Goal: Check status: Check status

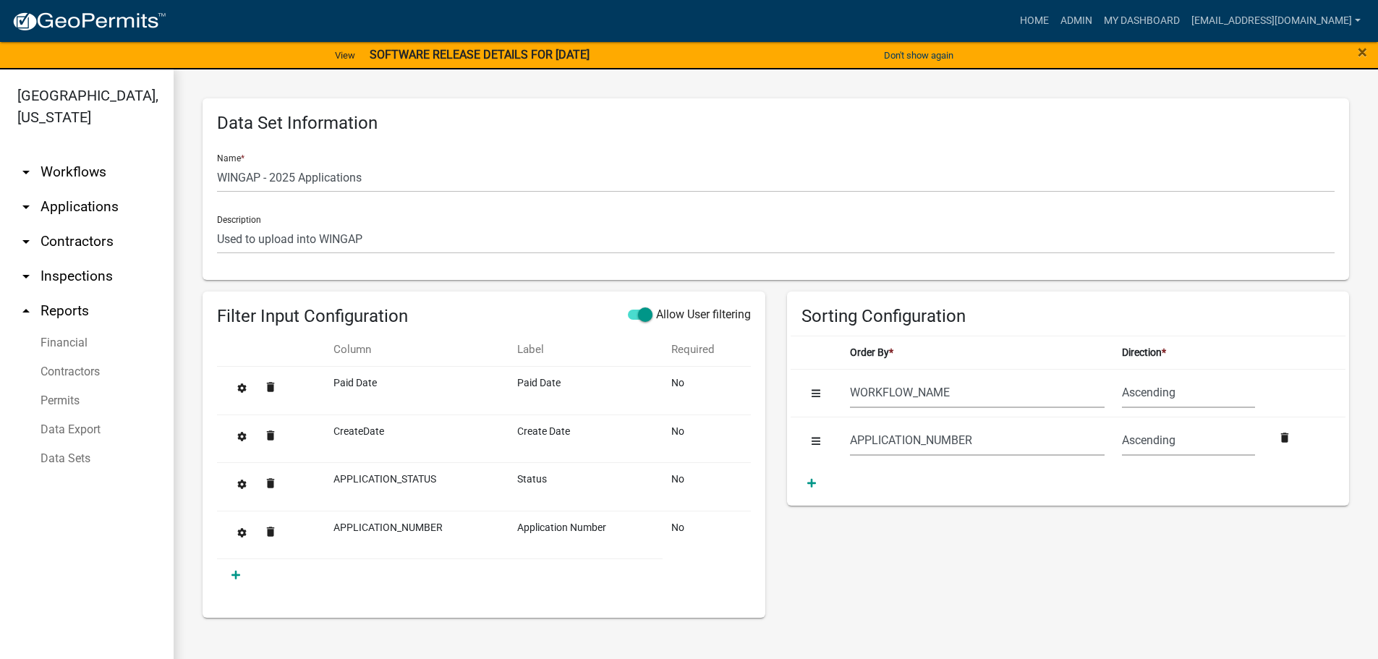
select select "WORKFLOW_NAME"
select select "APPLICATION_NUMBER"
select select "7400d1b1-48f7-42c7-b095-9fe160bbc210"
select select "8f0f348d-721e-4407-8947-e3b69b3f0a37"
select select "dfde459c-d354-4e07-a9d9-8fbc1c01046f"
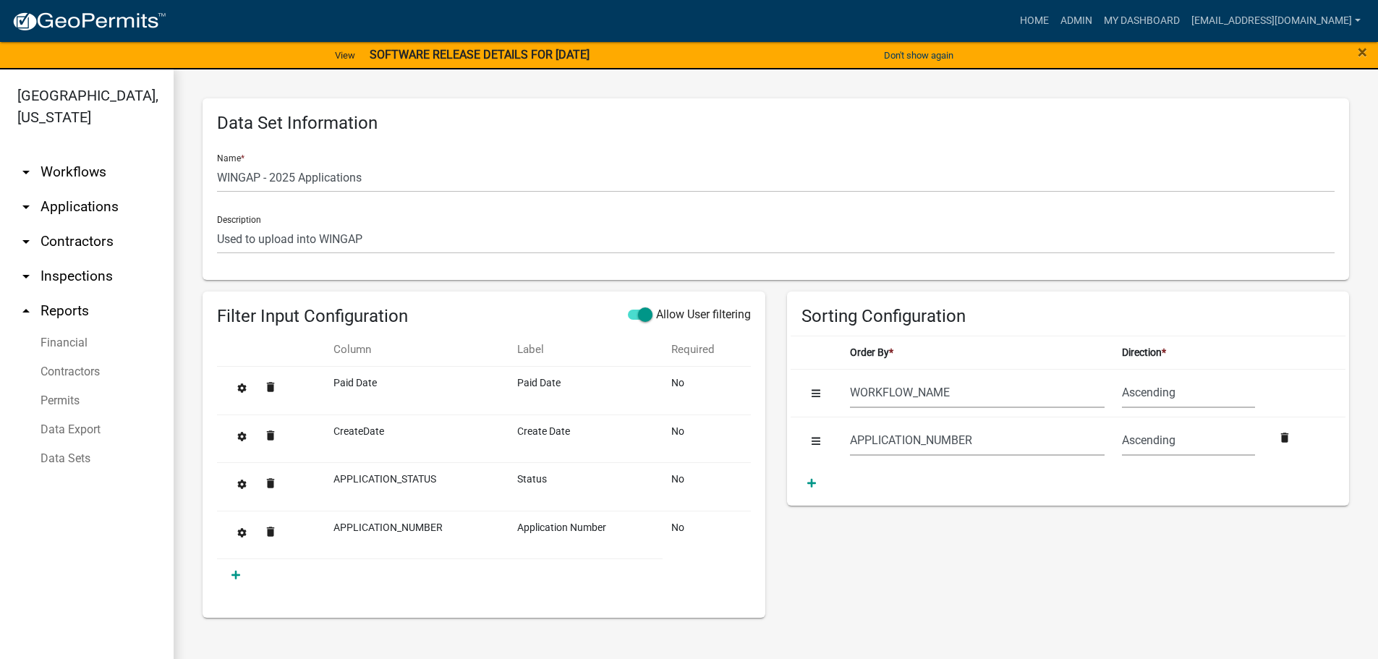
select select "60ae78d1-16ed-4e4f-872e-38be42fbcfcc"
select select "f65475f6-f532-4efb-8870-83598cb024bf"
select select "f718cd8a-5a53-4068-abaa-daf477a51fc3"
select select "dd78d371-1427-40dc-806a-1018b10d5d53"
select select "d3398bb2-1b7a-4daf-b382-fb5b9cae75b1"
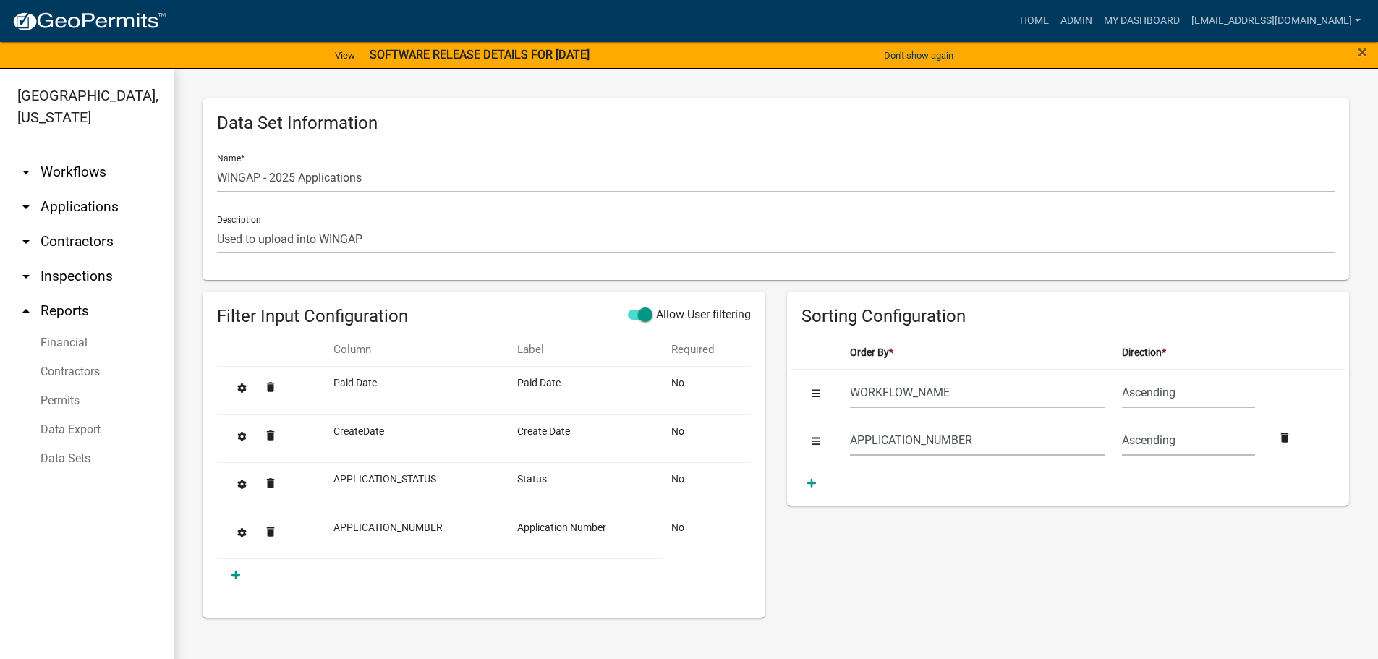
select select "502f208c-bc87-4ecb-9f82-130642696c9f"
select select "b331010a-ed5a-424e-940d-e3ba60a7dbbf"
click at [1044, 19] on link "Home" at bounding box center [1034, 20] width 40 height 27
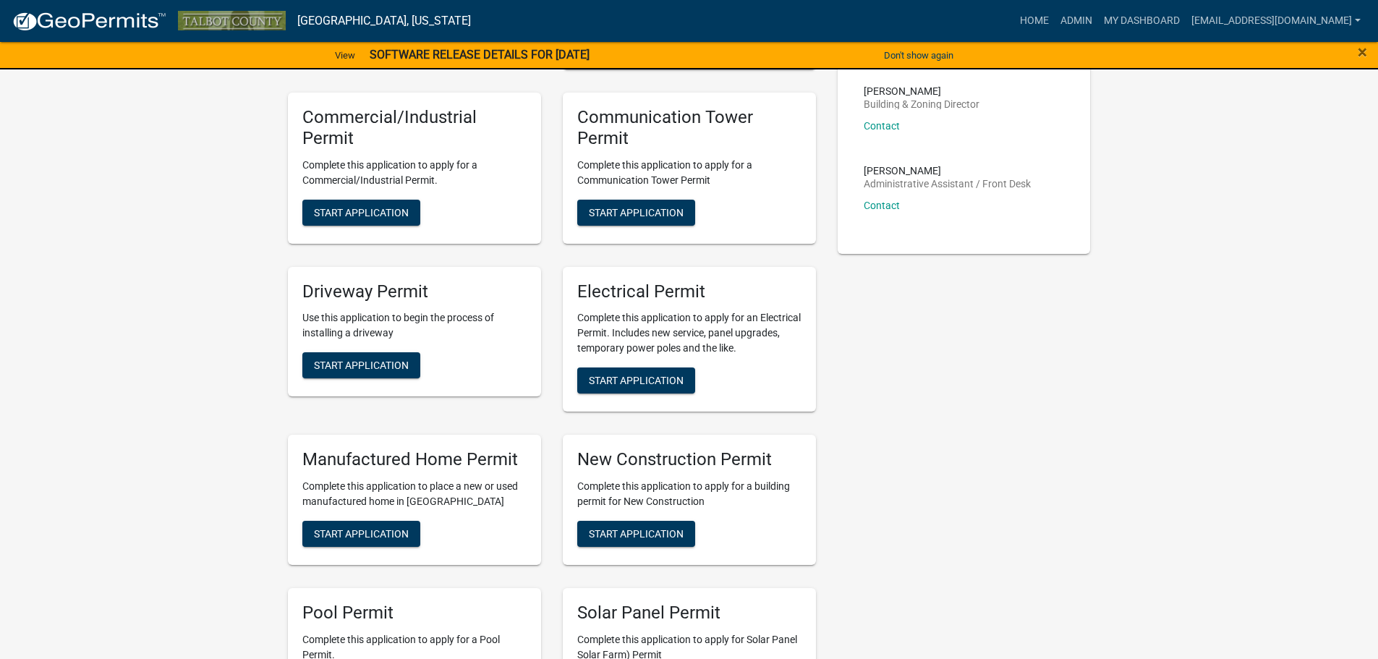
scroll to position [362, 0]
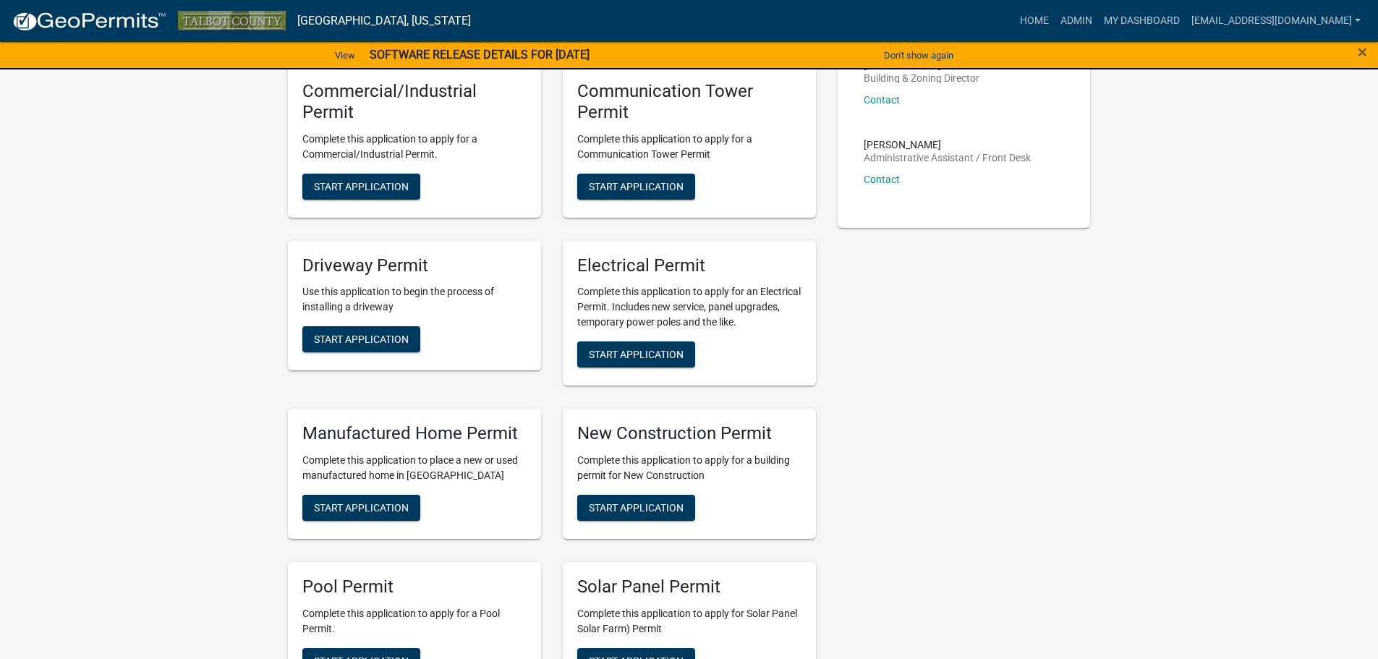
click at [615, 451] on div "New Construction Permit Complete this application to apply for a building permi…" at bounding box center [689, 474] width 253 height 130
click at [610, 429] on h5 "New Construction Permit" at bounding box center [689, 433] width 224 height 21
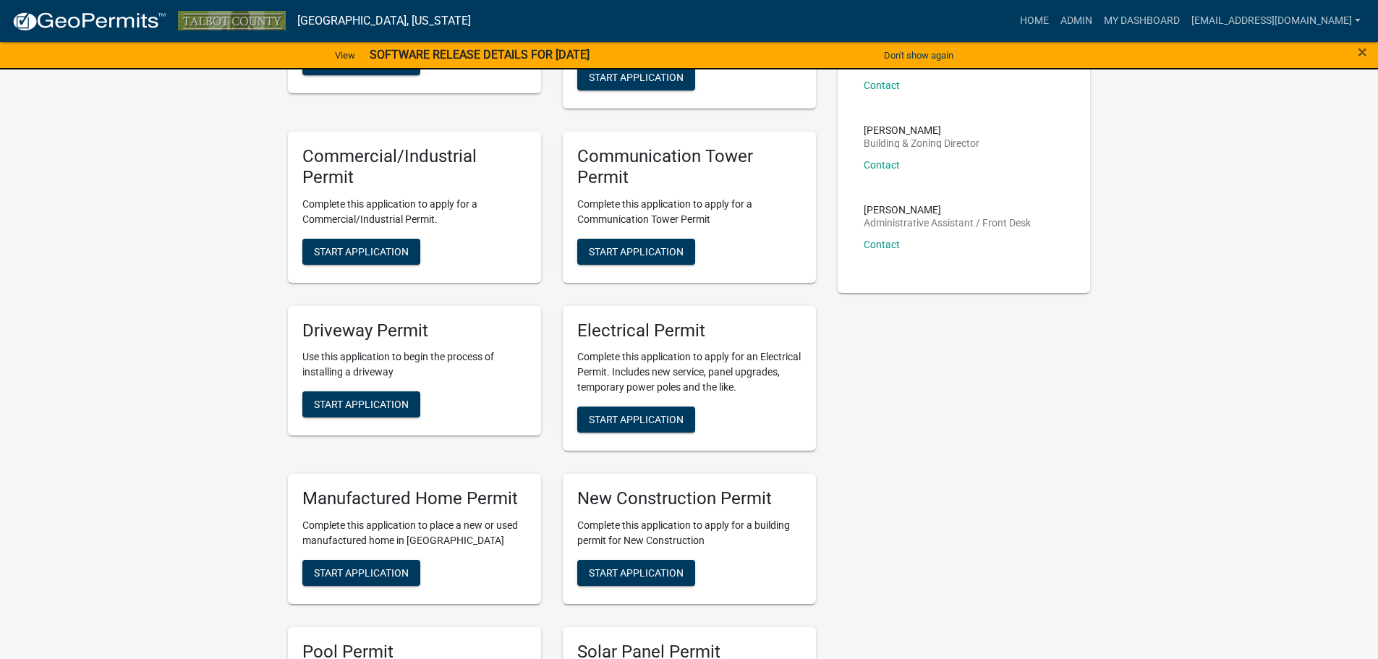
scroll to position [0, 0]
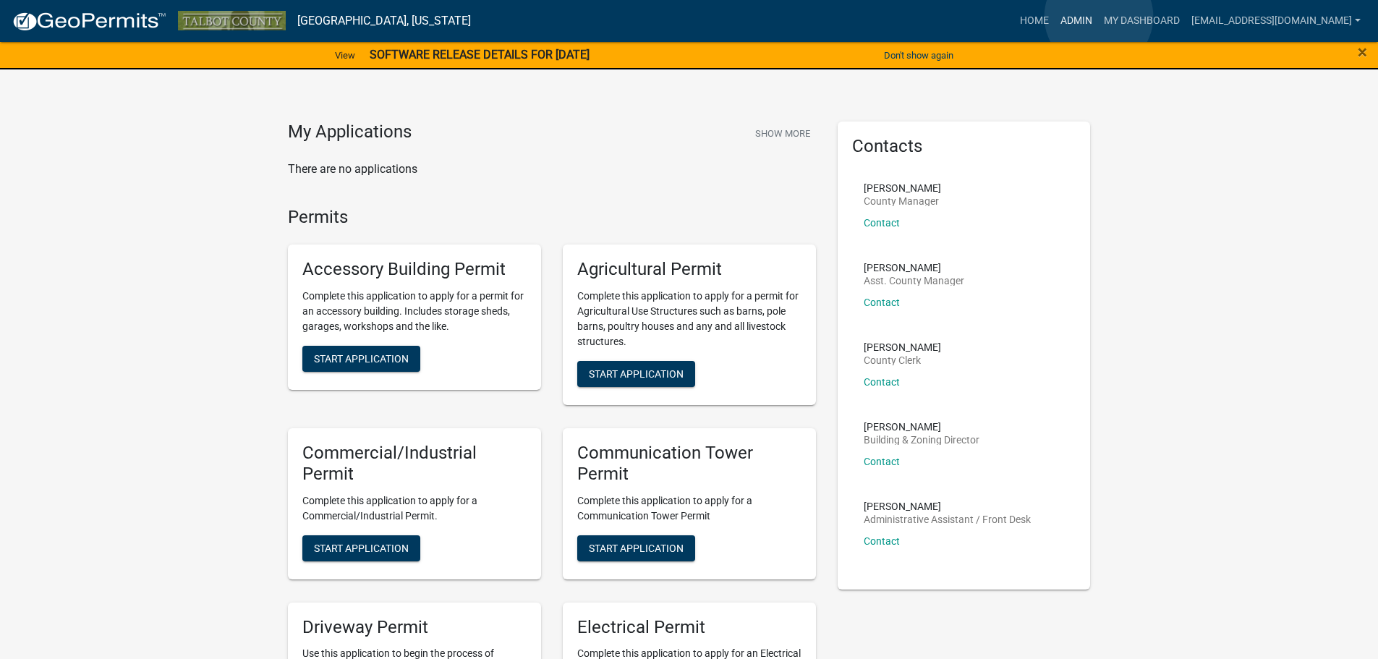
click at [1098, 17] on link "Admin" at bounding box center [1075, 20] width 43 height 27
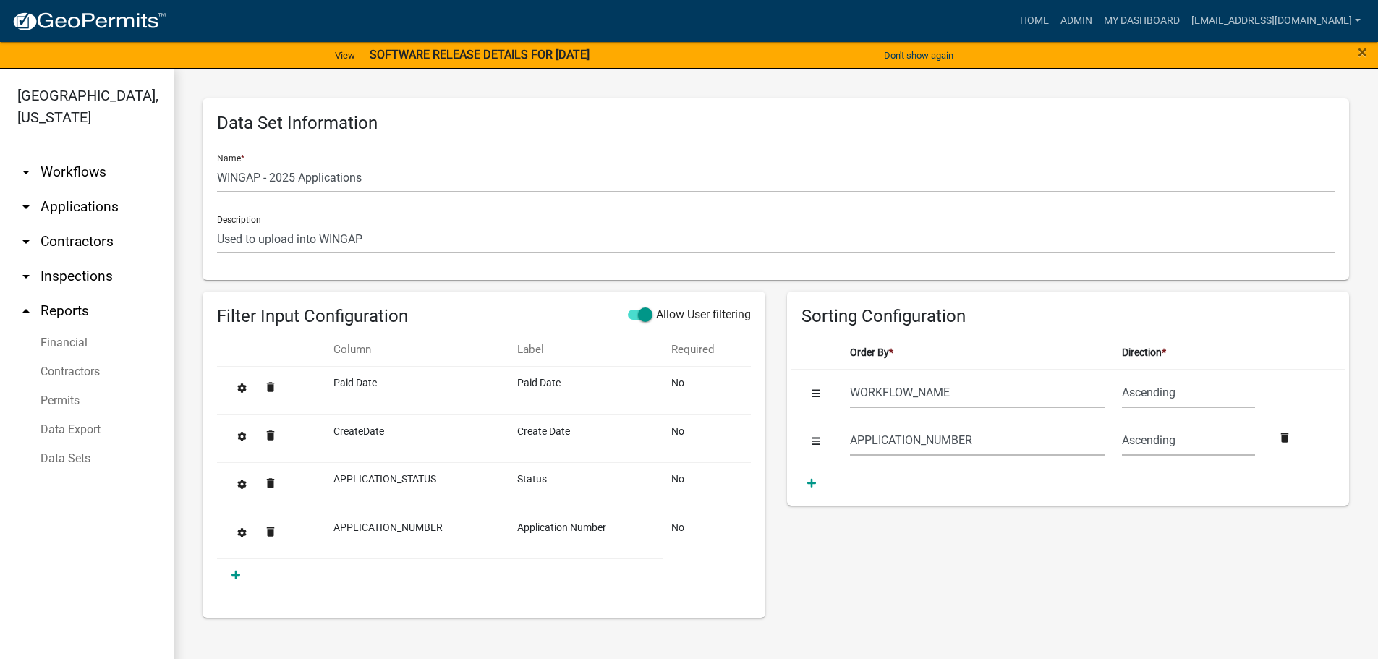
select select "WORKFLOW_NAME"
select select "APPLICATION_NUMBER"
select select "7400d1b1-48f7-42c7-b095-9fe160bbc210"
select select "8f0f348d-721e-4407-8947-e3b69b3f0a37"
select select "dfde459c-d354-4e07-a9d9-8fbc1c01046f"
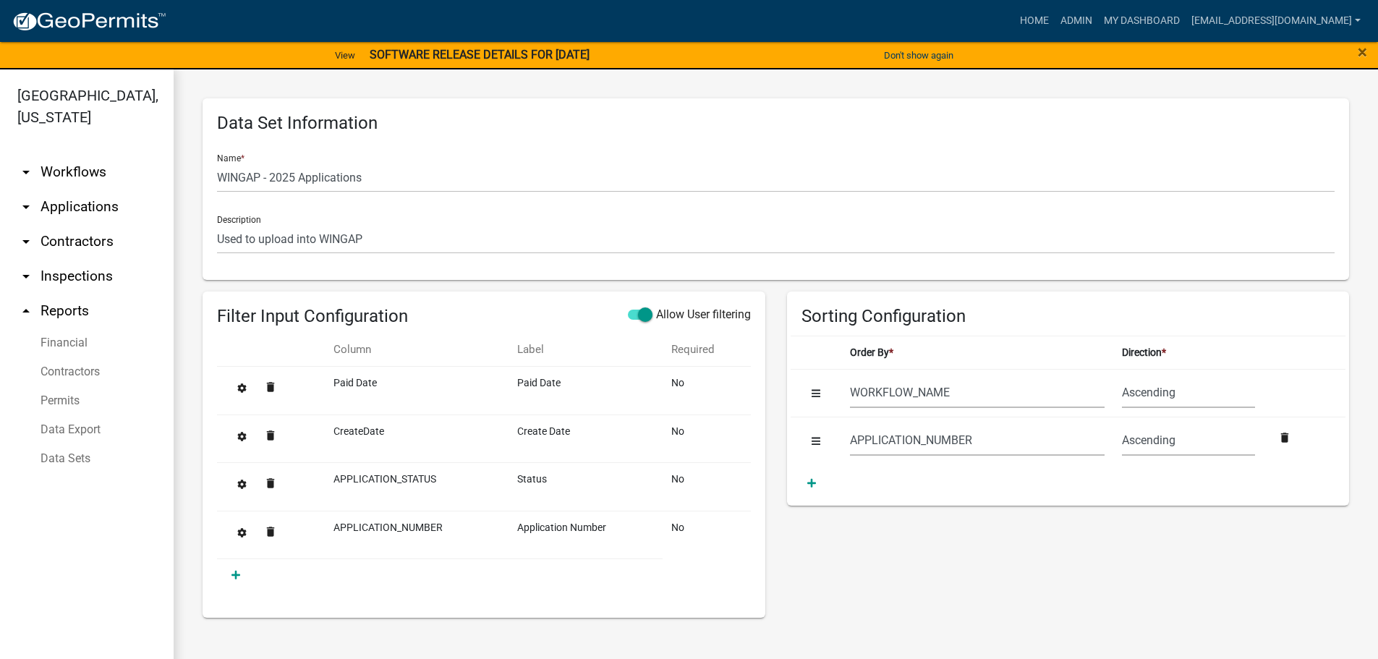
select select "60ae78d1-16ed-4e4f-872e-38be42fbcfcc"
select select "f65475f6-f532-4efb-8870-83598cb024bf"
select select "f718cd8a-5a53-4068-abaa-daf477a51fc3"
select select "dd78d371-1427-40dc-806a-1018b10d5d53"
select select "d3398bb2-1b7a-4daf-b382-fb5b9cae75b1"
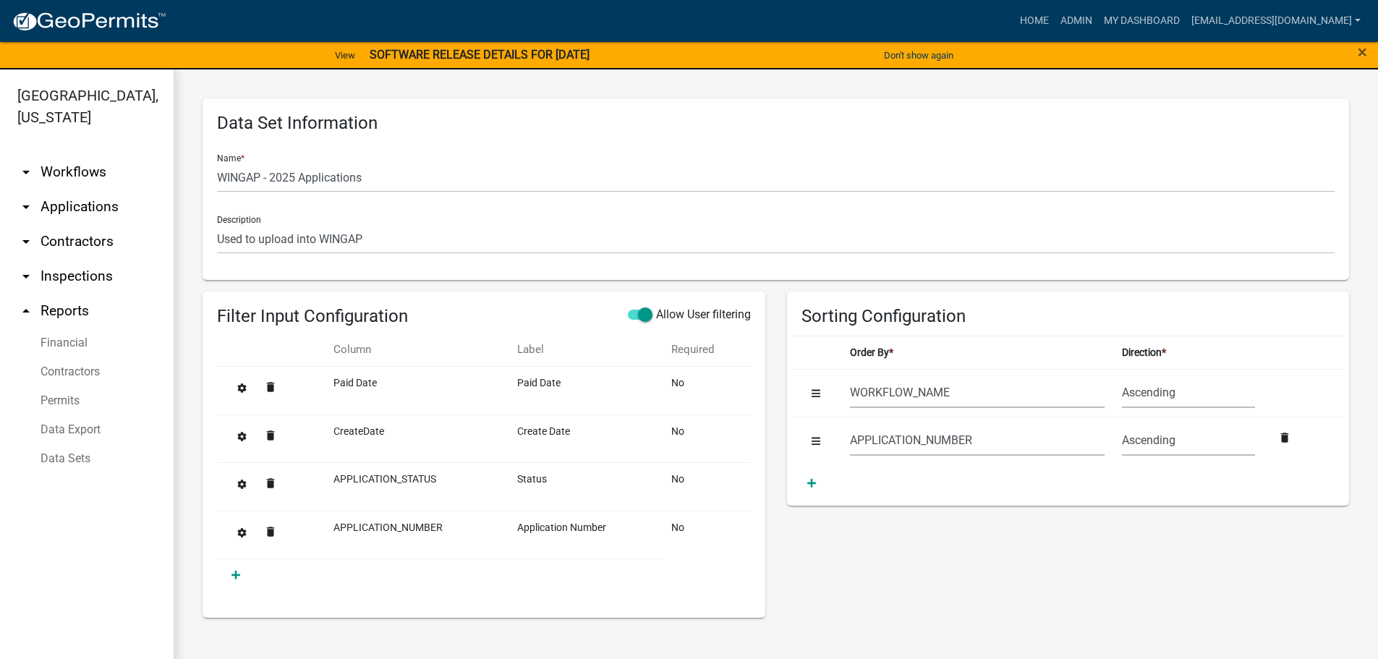
select select "502f208c-bc87-4ecb-9f82-130642696c9f"
select select "b331010a-ed5a-424e-940d-e3ba60a7dbbf"
click at [1094, 22] on link "Admin" at bounding box center [1075, 20] width 43 height 27
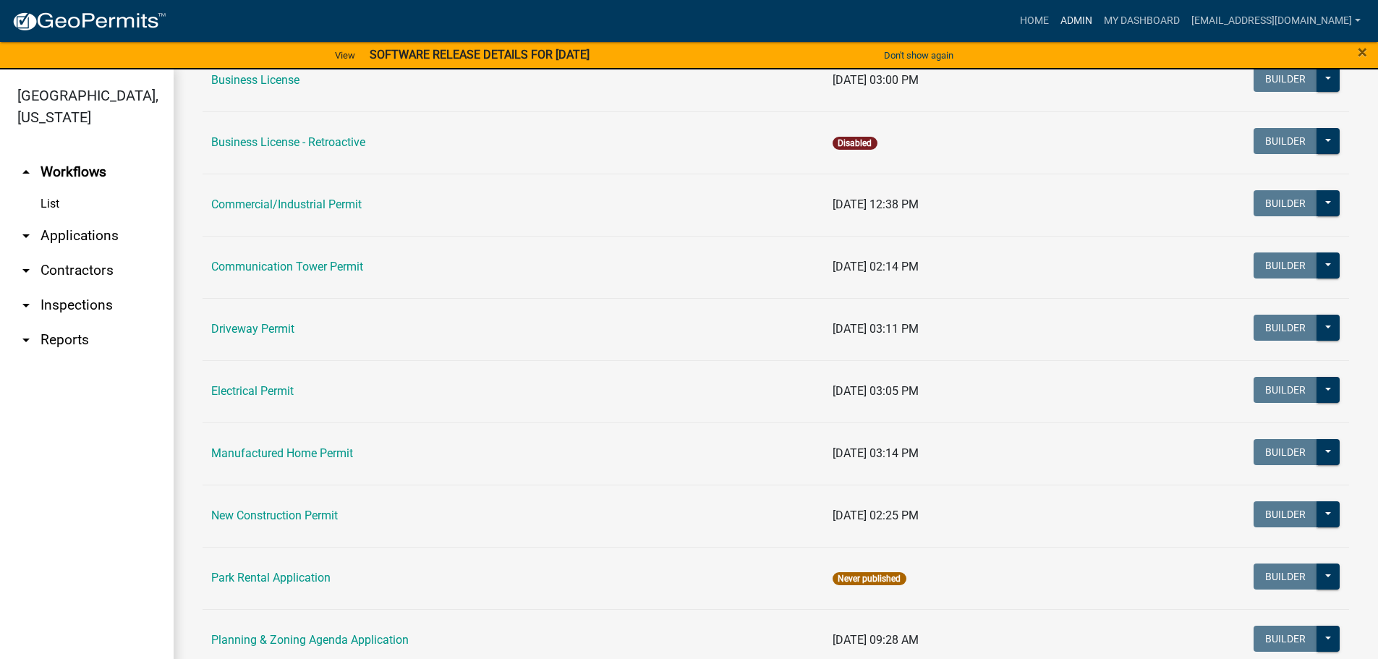
scroll to position [434, 0]
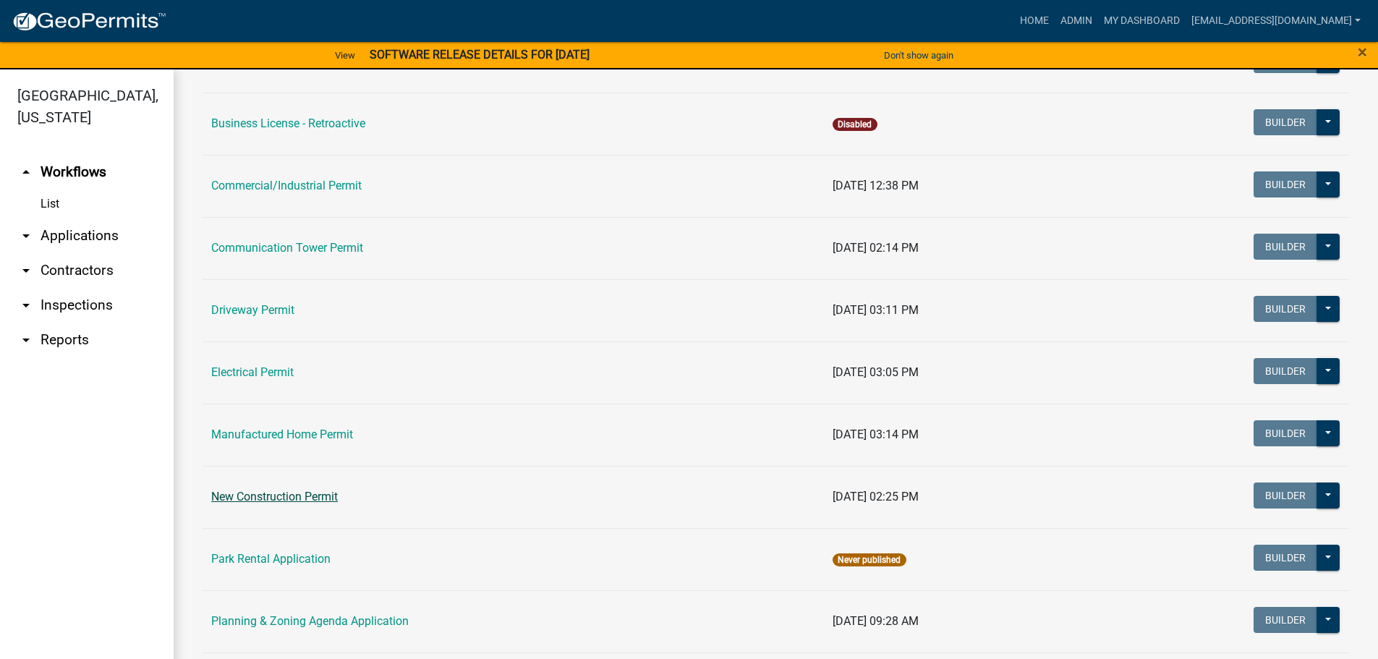
click at [283, 500] on link "New Construction Permit" at bounding box center [274, 497] width 127 height 14
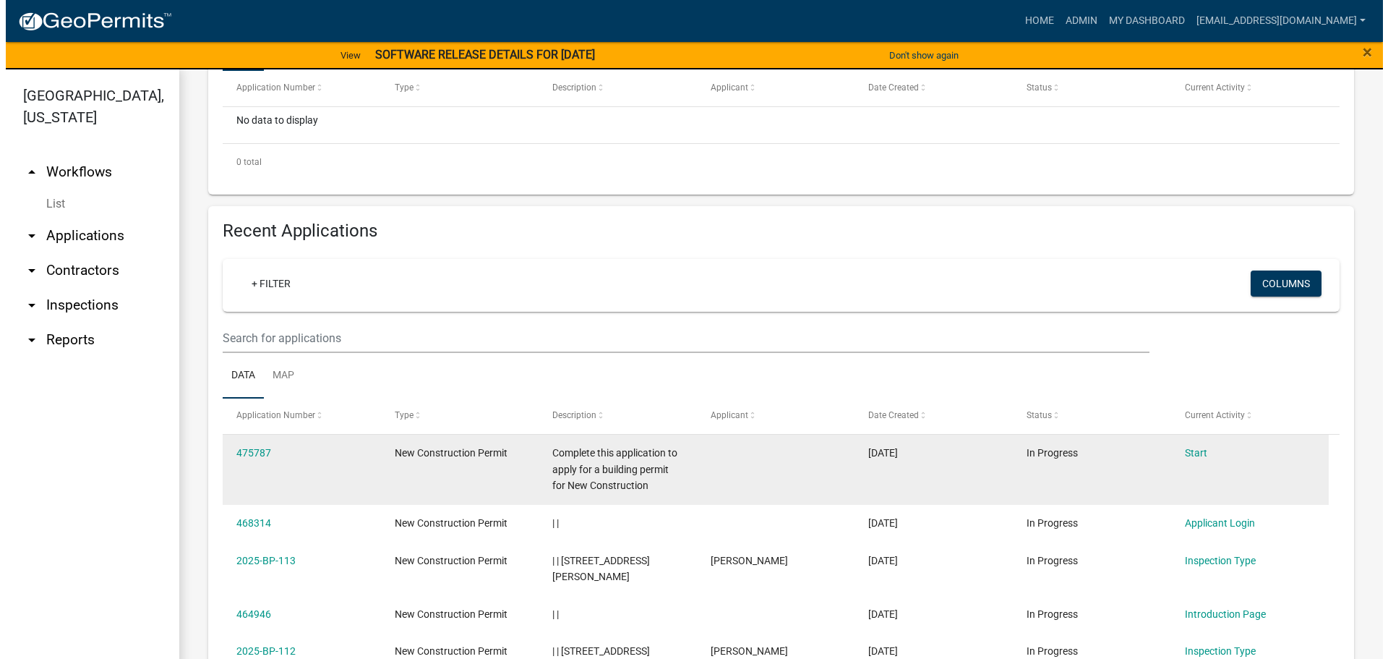
scroll to position [434, 0]
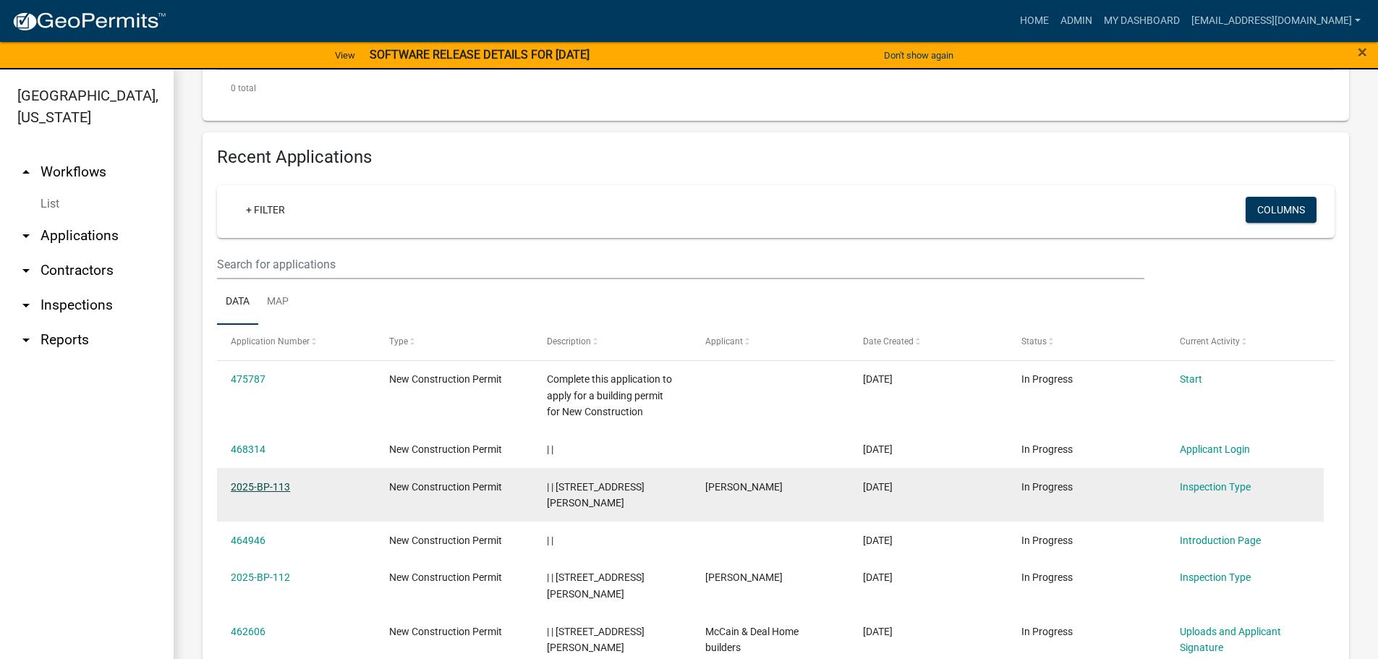
click at [250, 492] on link "2025-BP-113" at bounding box center [260, 487] width 59 height 12
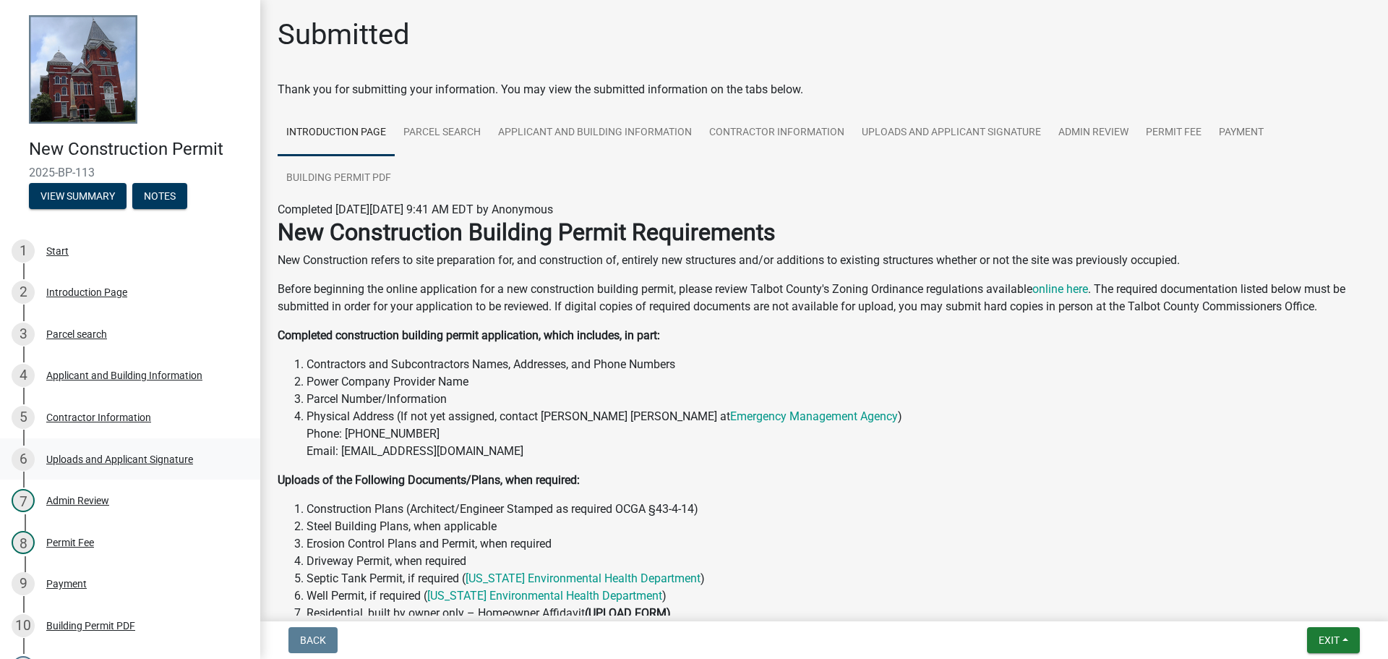
click at [153, 454] on div "Uploads and Applicant Signature" at bounding box center [119, 459] width 147 height 10
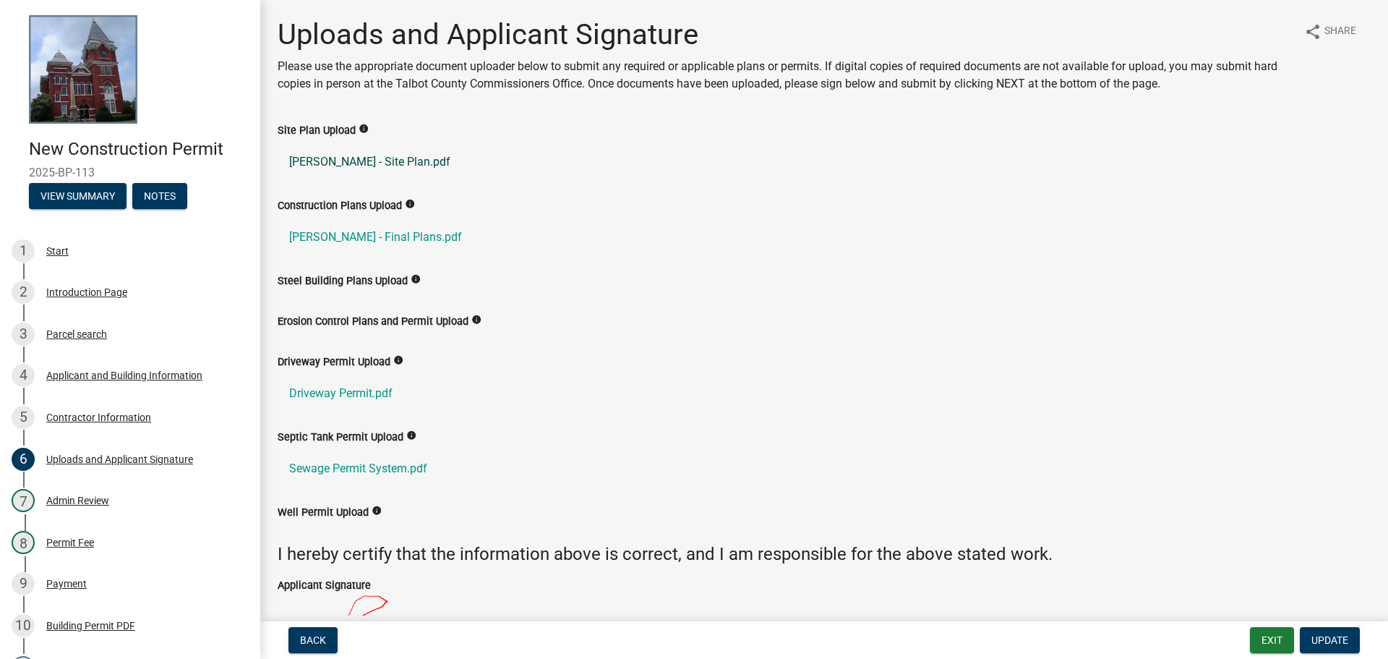
click at [306, 165] on link "[PERSON_NAME] - Site Plan.pdf" at bounding box center [824, 162] width 1093 height 35
click at [297, 238] on link "[PERSON_NAME] - Final Plans.pdf" at bounding box center [824, 237] width 1093 height 35
click at [49, 198] on button "View Summary" at bounding box center [78, 196] width 98 height 26
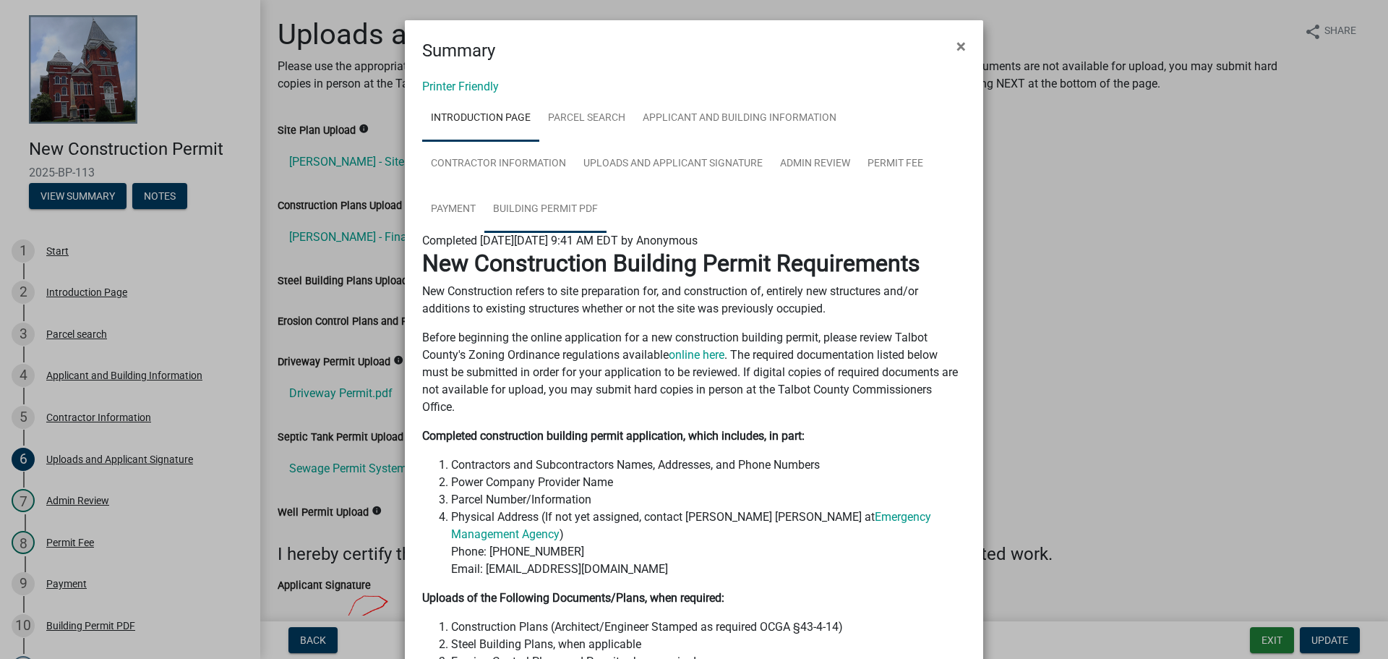
click at [553, 208] on link "Building Permit PDF" at bounding box center [546, 210] width 122 height 46
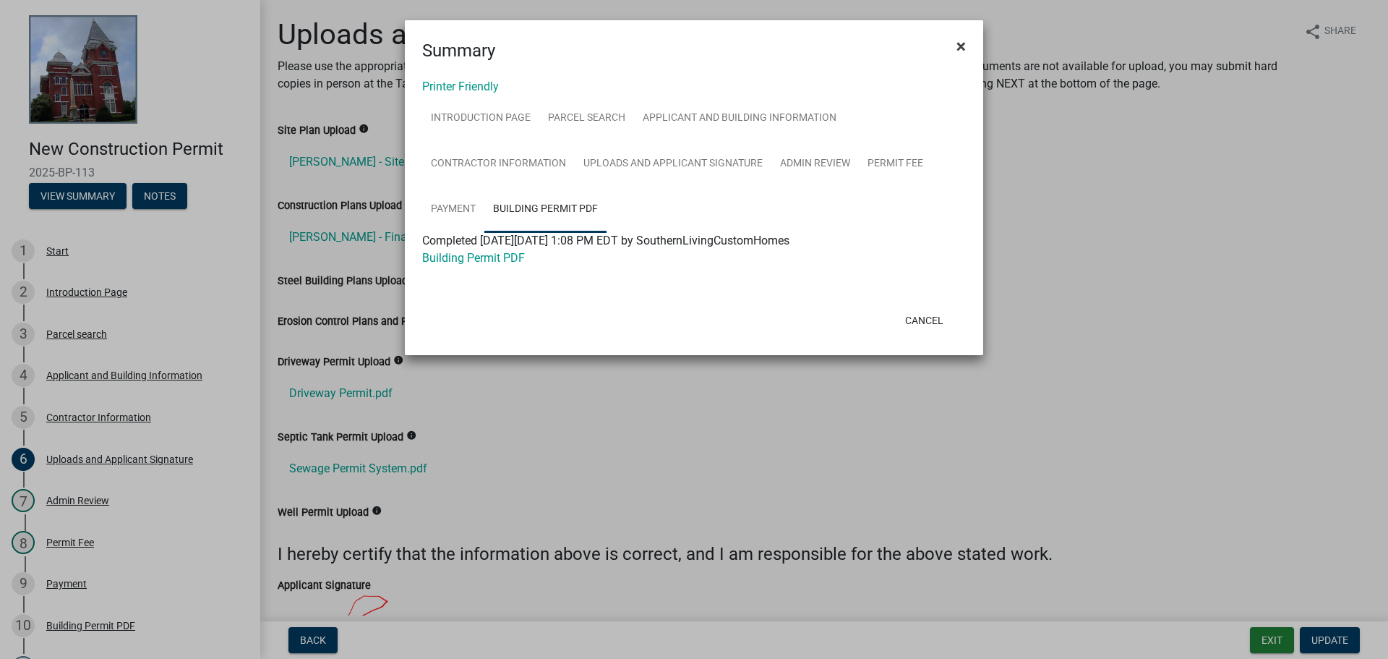
click at [960, 45] on span "×" at bounding box center [961, 46] width 9 height 20
